Goal: Task Accomplishment & Management: Manage account settings

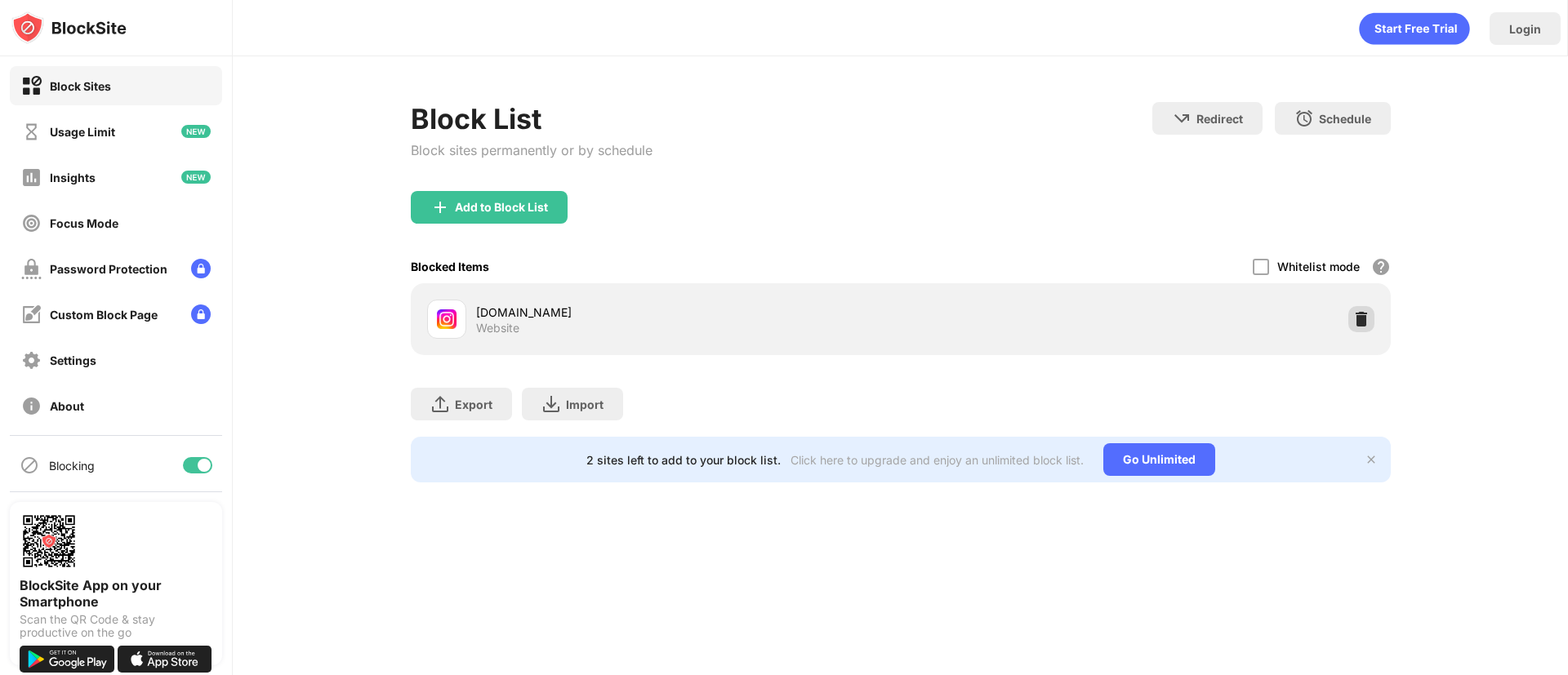
click at [1363, 309] on div at bounding box center [1361, 319] width 26 height 26
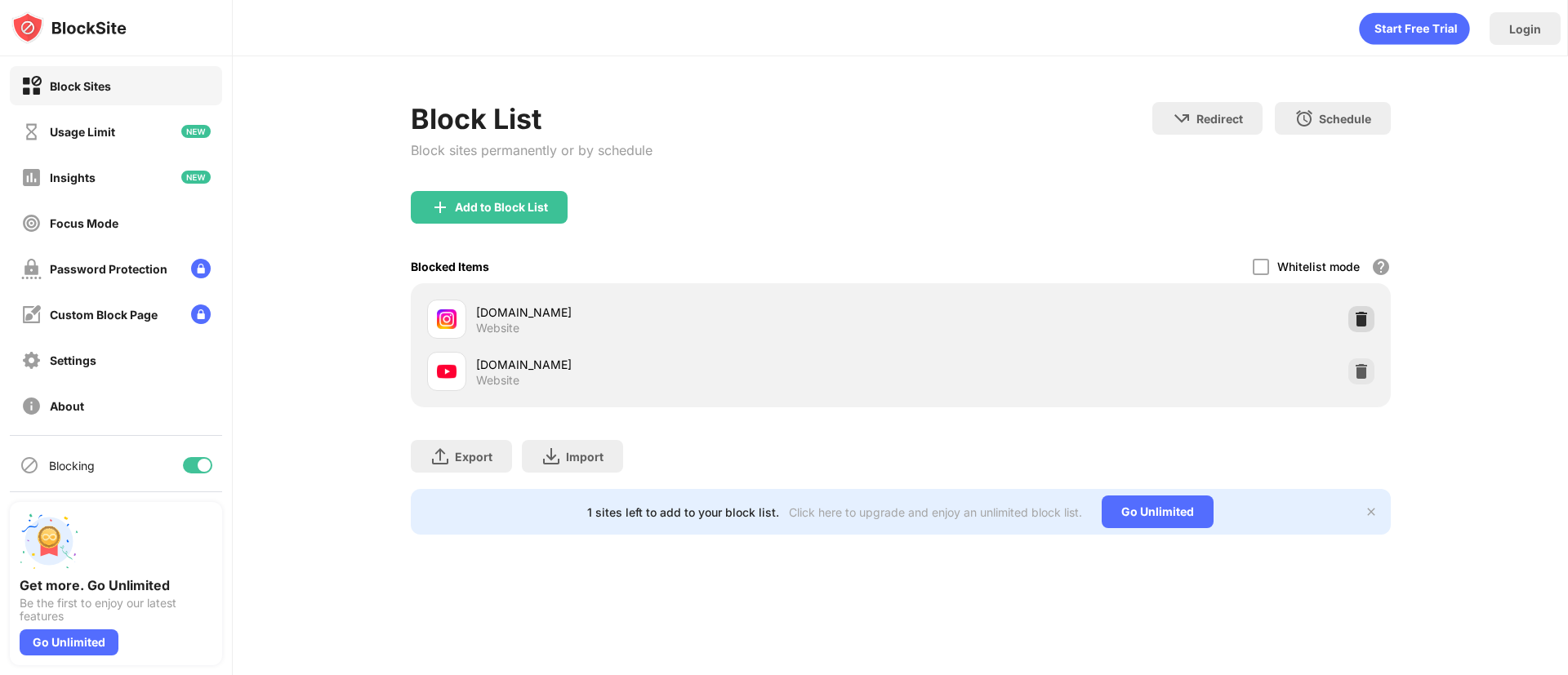
click at [1357, 317] on img at bounding box center [1361, 319] width 16 height 16
